Goal: Task Accomplishment & Management: Use online tool/utility

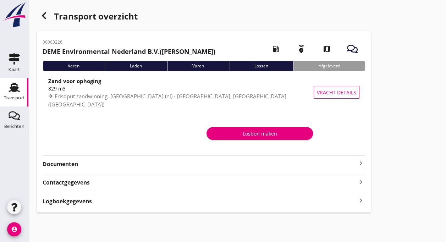
click at [17, 95] on div "Transport" at bounding box center [14, 98] width 21 height 10
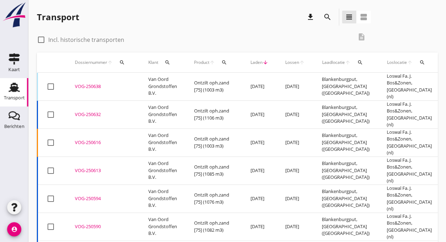
click at [82, 111] on div "VOG-250632" at bounding box center [103, 114] width 56 height 7
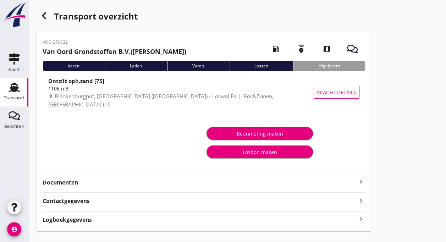
click at [48, 122] on div "Beunmeting maken Losbon maken" at bounding box center [204, 145] width 323 height 56
click at [20, 96] on div "Transport" at bounding box center [14, 98] width 21 height 5
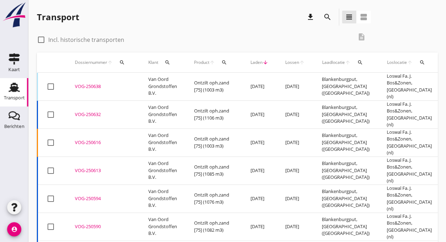
click at [87, 86] on div "VOG-250638" at bounding box center [103, 86] width 56 height 7
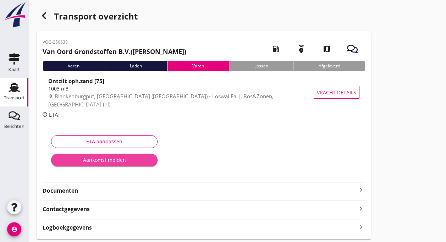
click at [88, 158] on div "Aankomst melden" at bounding box center [104, 159] width 95 height 7
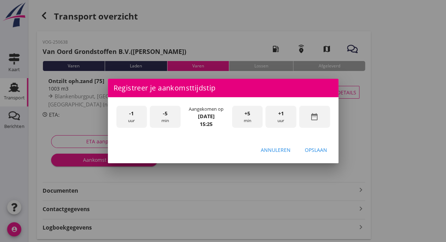
click at [129, 115] on div "-1 uur" at bounding box center [132, 117] width 31 height 22
click at [161, 114] on div "-5 min" at bounding box center [165, 117] width 31 height 22
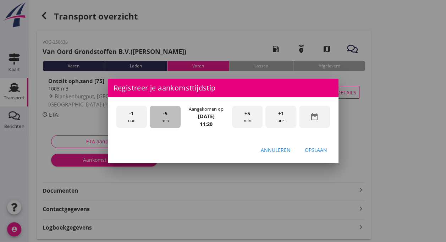
click at [161, 114] on div "-5 min" at bounding box center [165, 117] width 31 height 22
click at [166, 112] on span "-5" at bounding box center [165, 114] width 5 height 8
click at [315, 149] on div "Opslaan" at bounding box center [316, 149] width 22 height 7
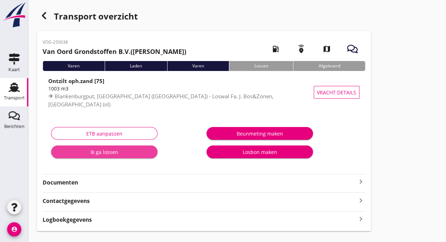
click at [109, 153] on div "Ik ga lossen" at bounding box center [104, 151] width 95 height 7
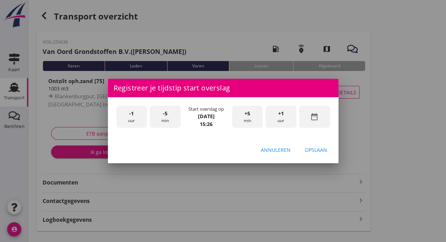
click at [132, 116] on span "-1" at bounding box center [131, 114] width 5 height 8
click at [169, 115] on div "-5 min" at bounding box center [165, 117] width 31 height 22
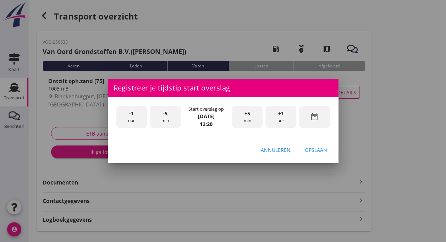
click at [169, 115] on div "-5 min" at bounding box center [165, 117] width 31 height 22
click at [313, 150] on div "Opslaan" at bounding box center [316, 149] width 22 height 7
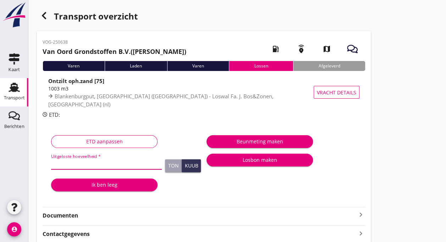
click at [83, 162] on input "Uitgeloste hoeveelheid *" at bounding box center [106, 163] width 111 height 11
type input "1065"
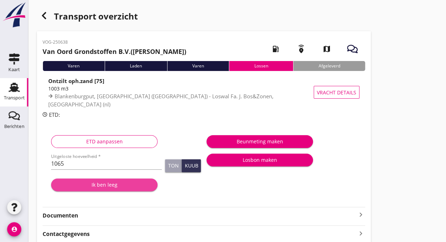
click at [114, 183] on div "Ik ben leeg" at bounding box center [104, 184] width 95 height 7
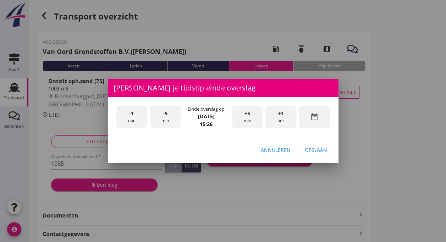
click at [247, 117] on span "+5" at bounding box center [248, 114] width 6 height 8
click at [248, 117] on span "+5" at bounding box center [248, 114] width 6 height 8
click at [170, 117] on div "-5 min" at bounding box center [165, 117] width 31 height 22
click at [317, 151] on div "Opslaan" at bounding box center [316, 149] width 22 height 7
